Goal: Find specific page/section: Find specific page/section

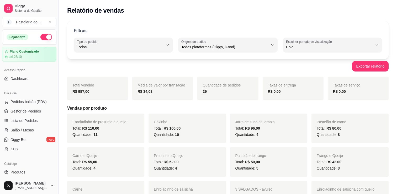
select select "ALL"
select select "0"
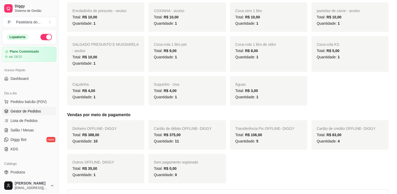
click at [28, 109] on span "Gestor de Pedidos" at bounding box center [25, 110] width 30 height 5
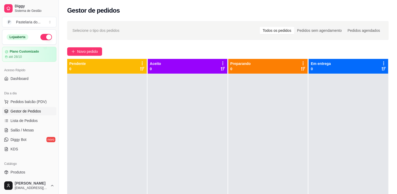
scroll to position [131, 0]
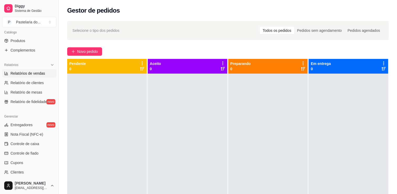
click at [24, 77] on link "Relatórios de vendas" at bounding box center [29, 73] width 54 height 8
select select "ALL"
select select "0"
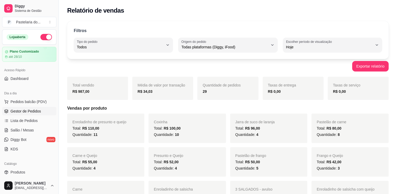
click at [19, 109] on span "Gestor de Pedidos" at bounding box center [25, 110] width 30 height 5
